Goal: Task Accomplishment & Management: Manage account settings

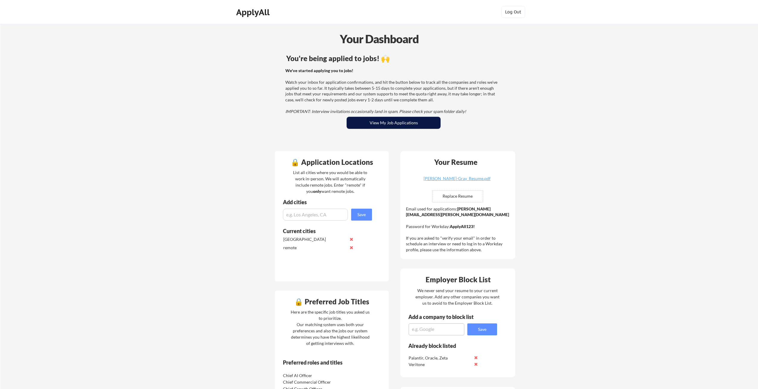
click at [371, 126] on button "View My Job Applications" at bounding box center [394, 123] width 94 height 12
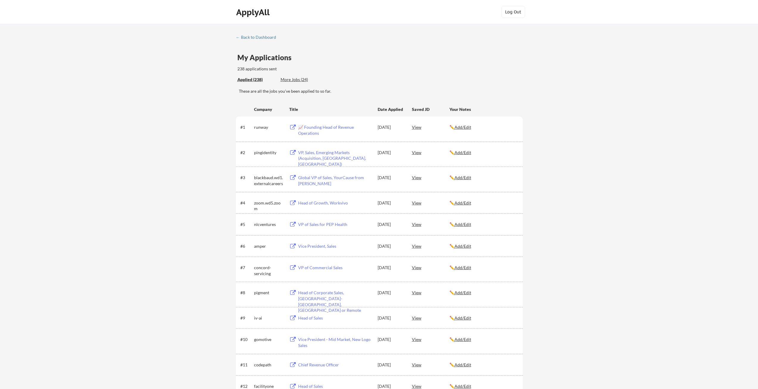
click at [414, 224] on div "View" at bounding box center [431, 224] width 38 height 11
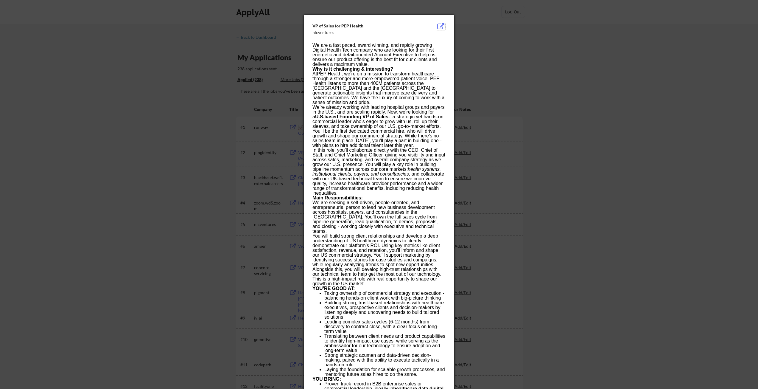
click at [441, 24] on button at bounding box center [440, 26] width 9 height 7
